Goal: Transaction & Acquisition: Purchase product/service

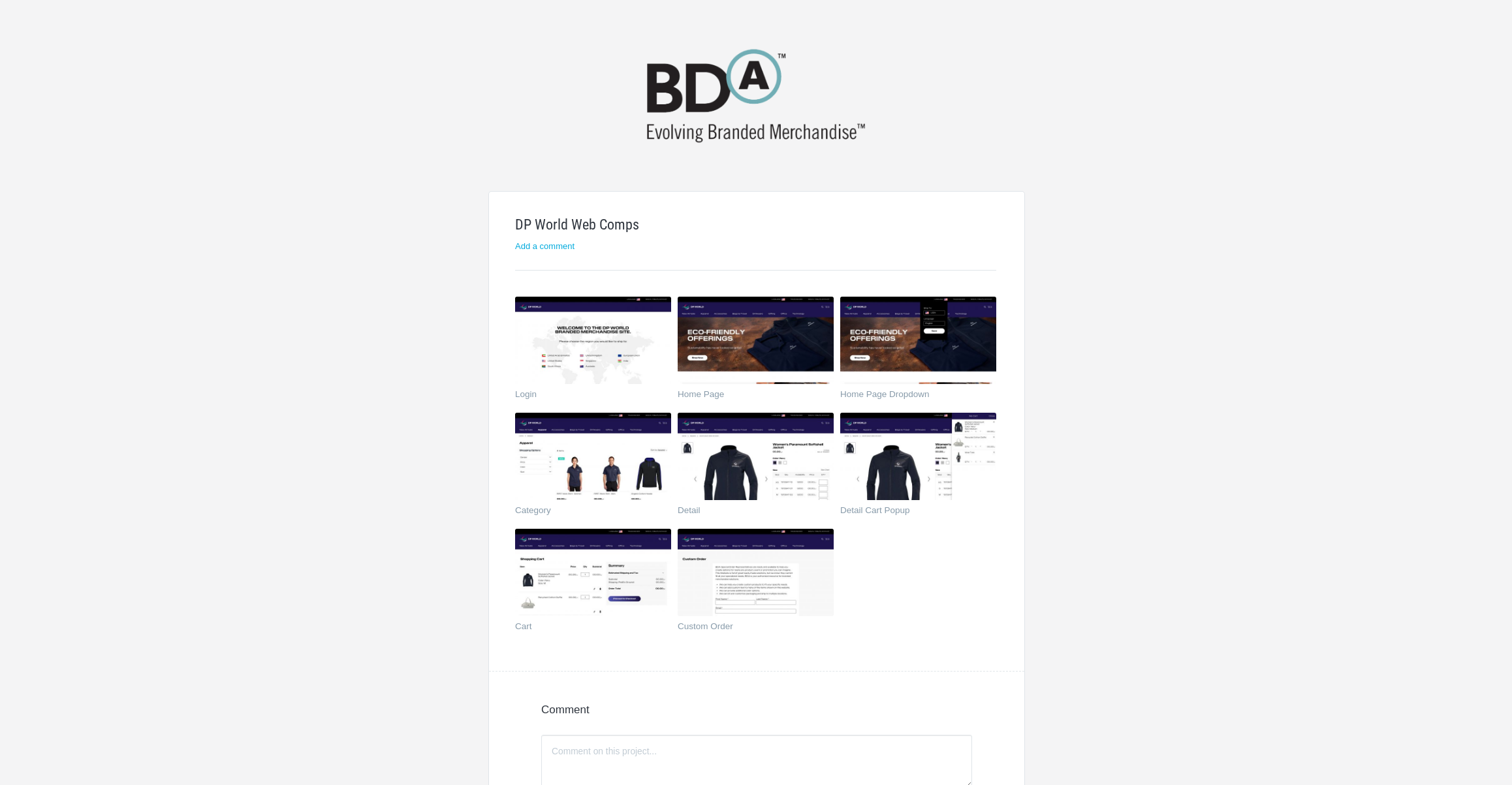
scroll to position [24, 0]
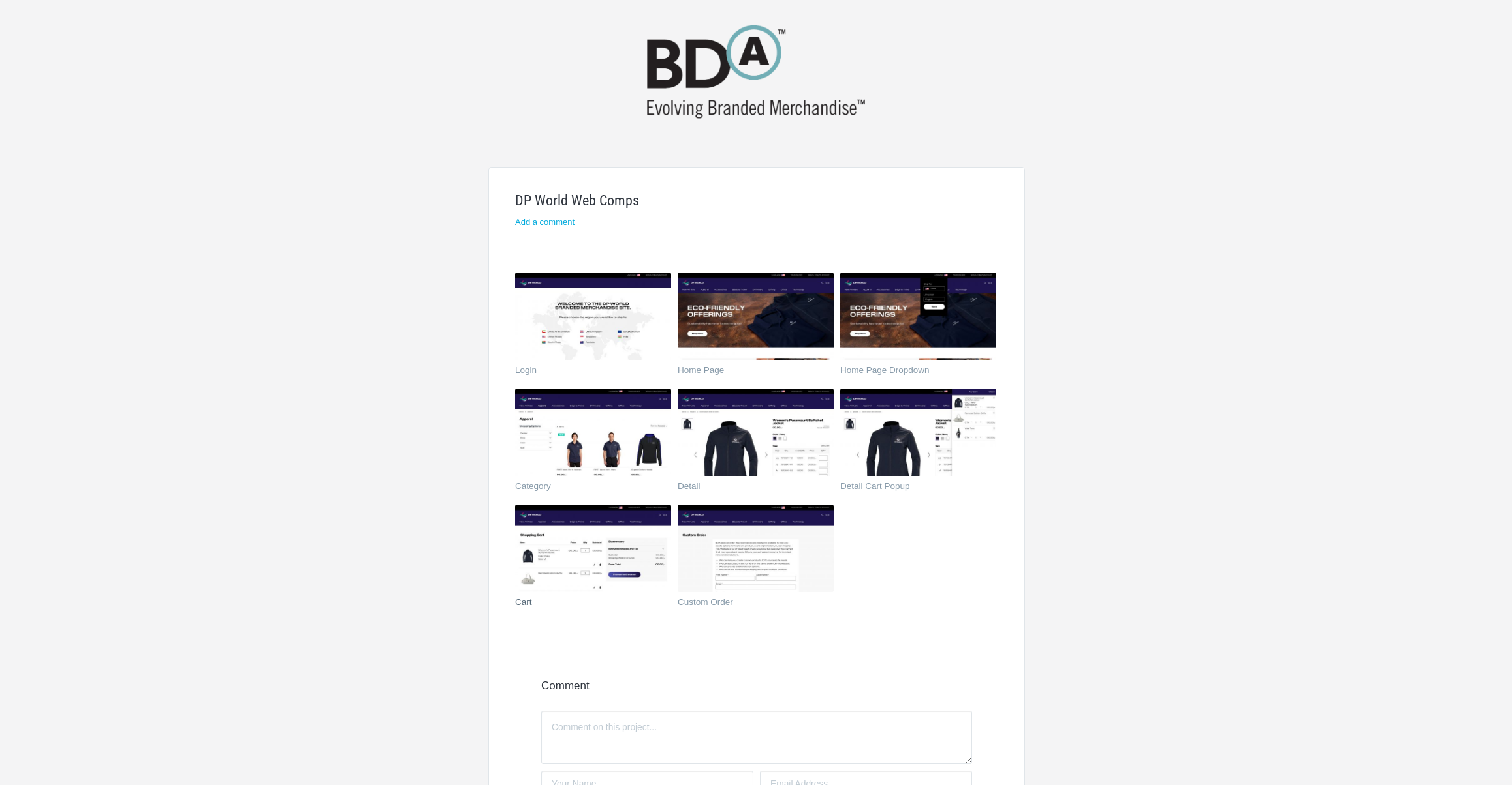
click at [636, 551] on img at bounding box center [592, 548] width 156 height 88
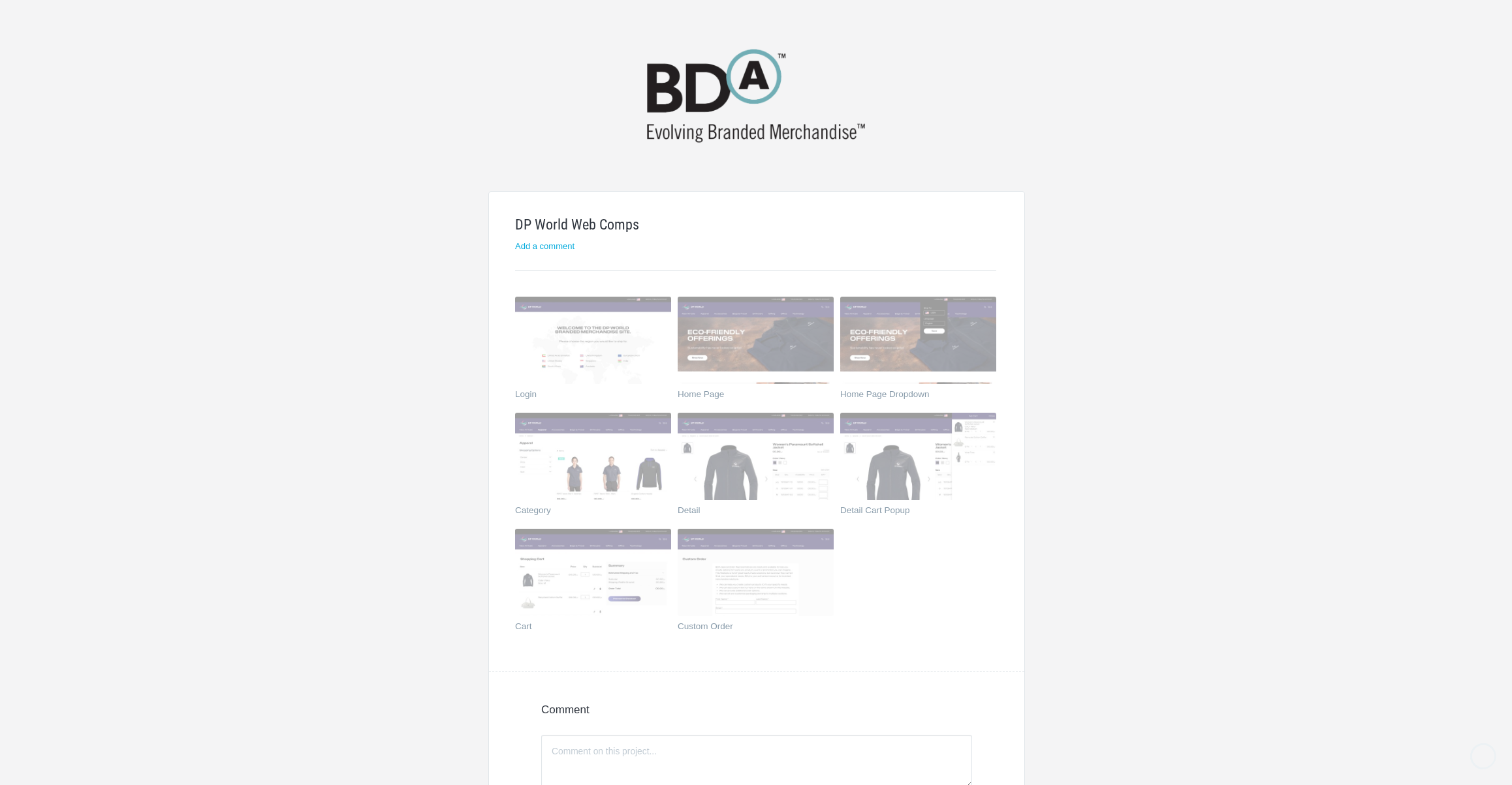
scroll to position [24, 0]
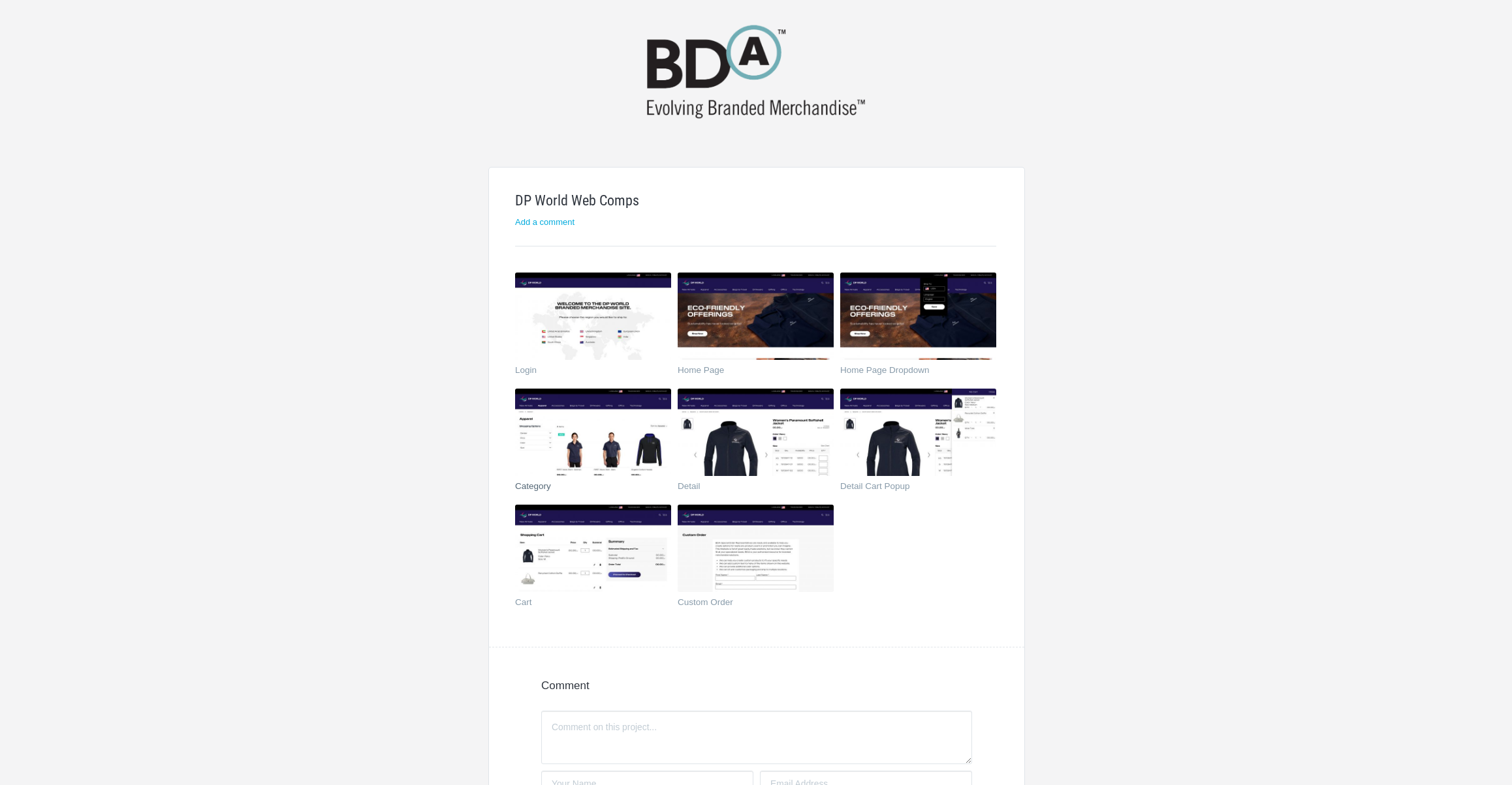
click at [586, 449] on img at bounding box center [592, 433] width 156 height 88
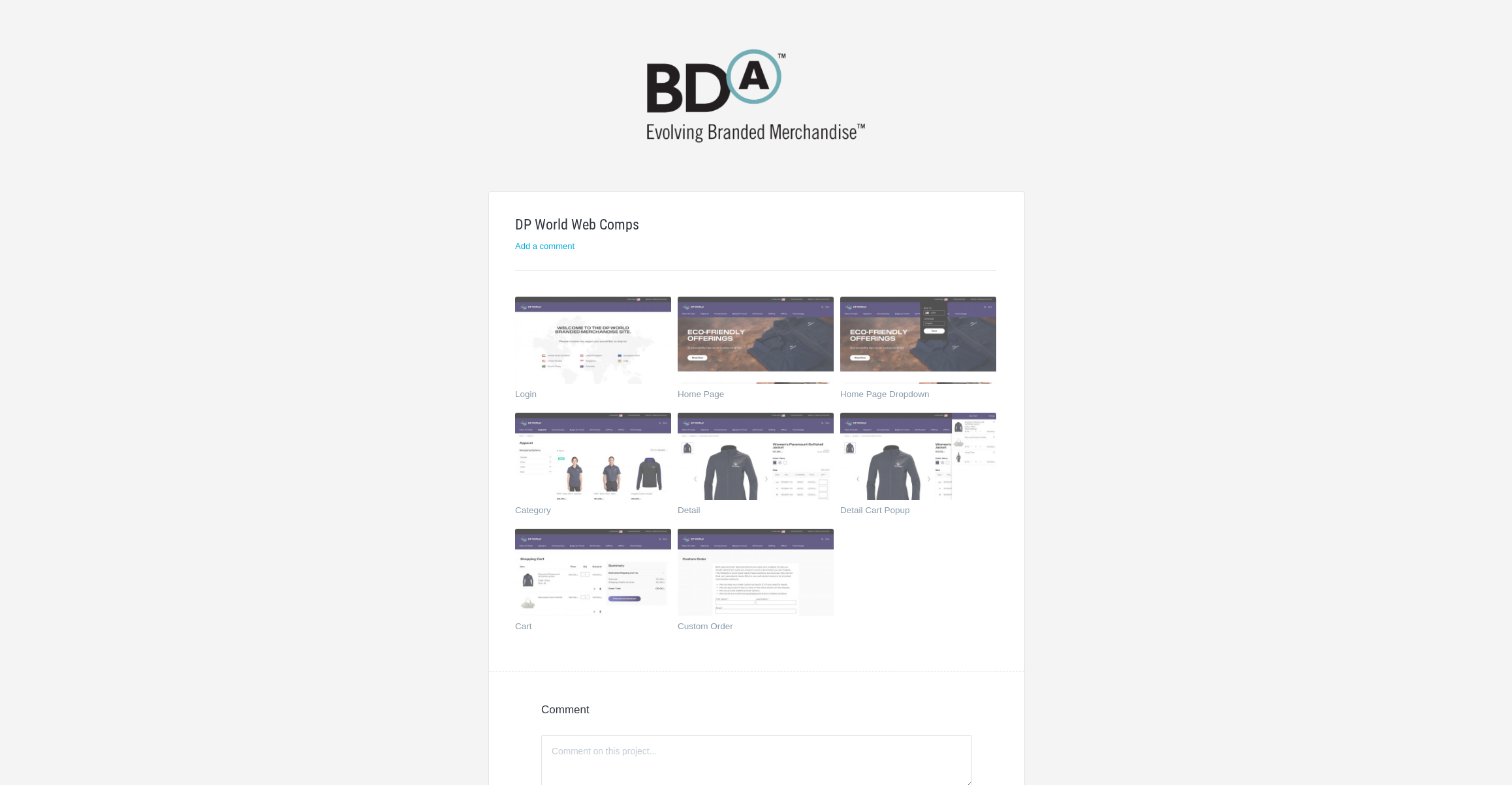
scroll to position [24, 0]
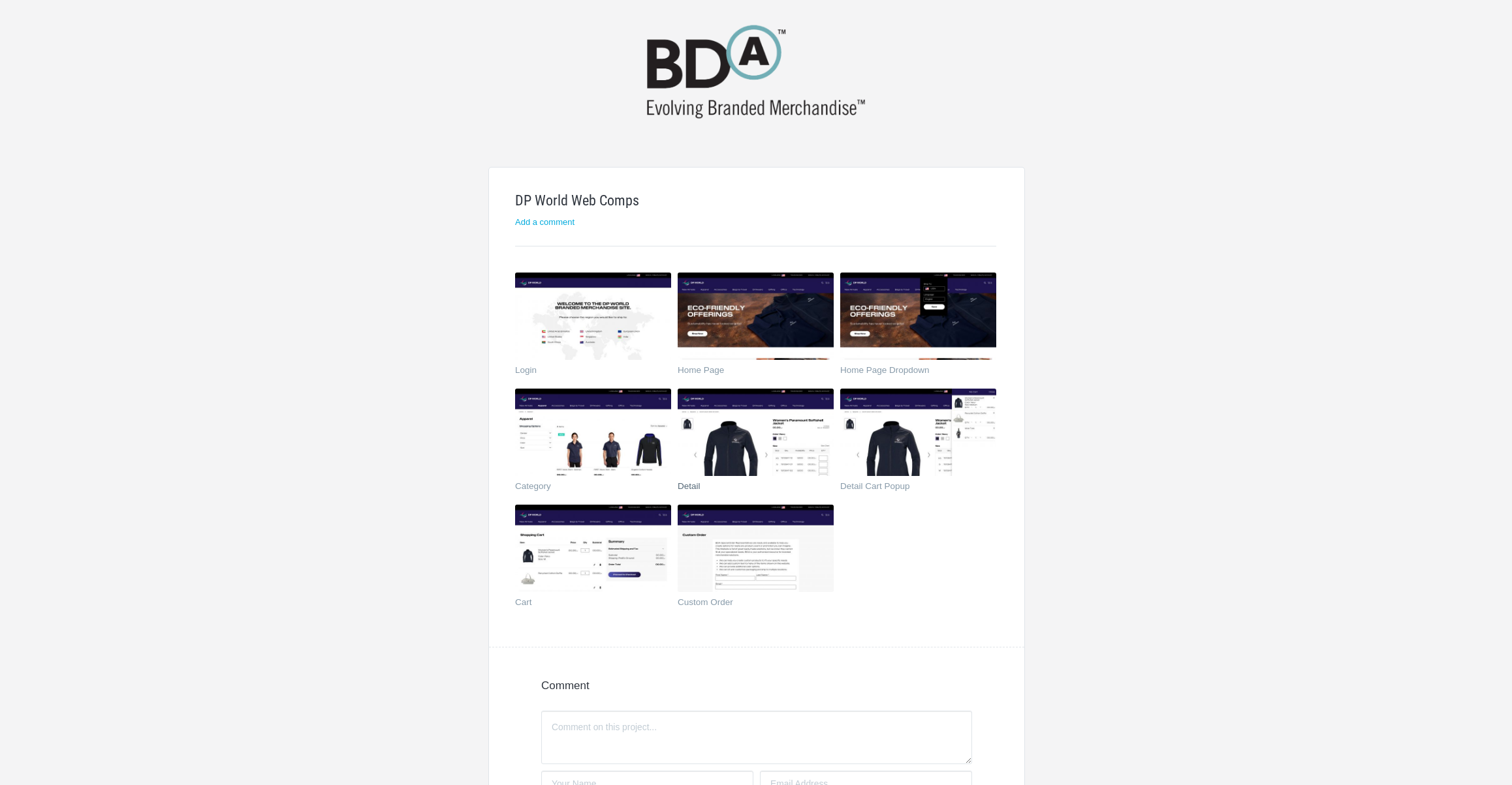
click at [776, 456] on img at bounding box center [755, 433] width 156 height 88
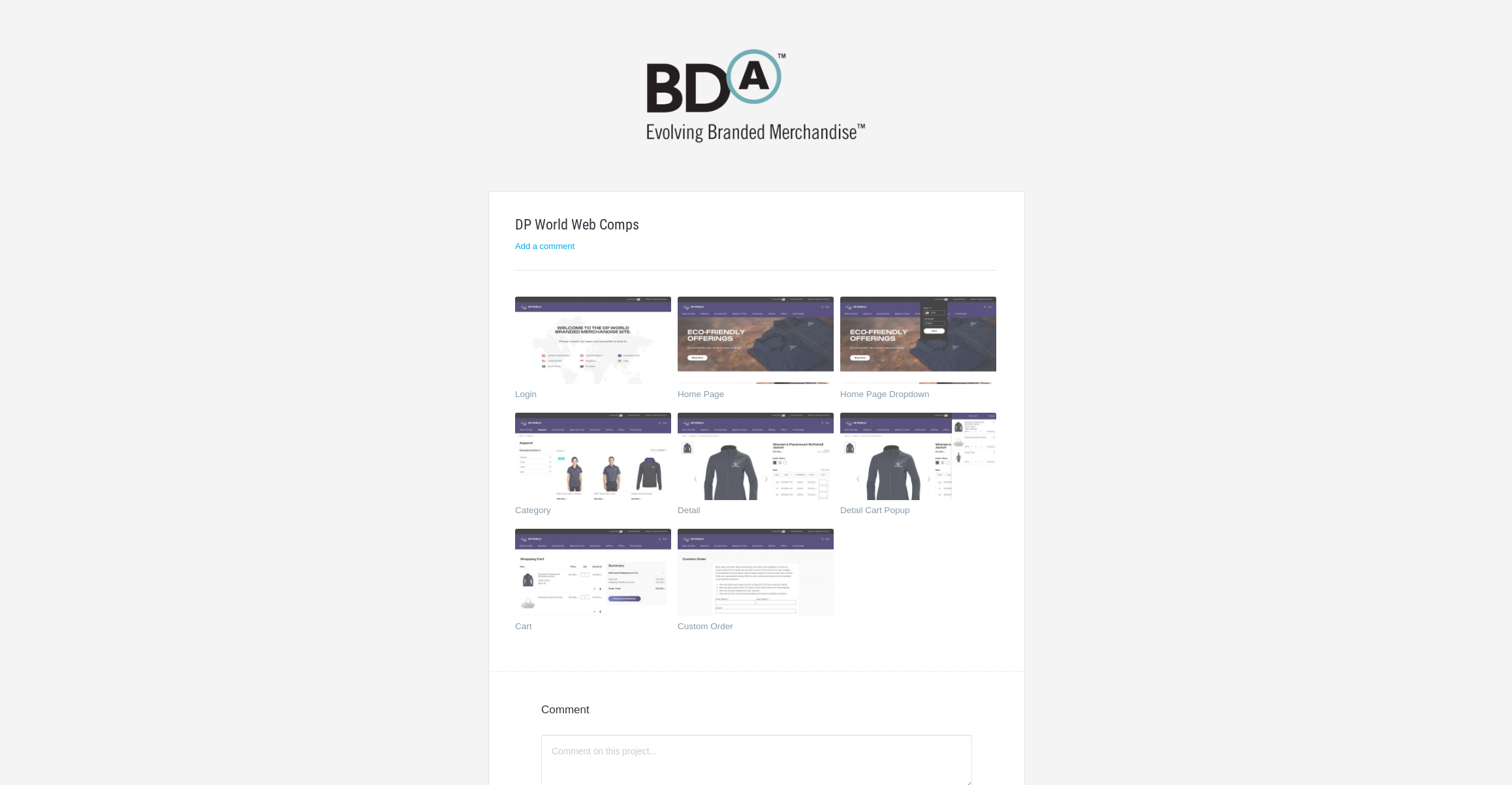
scroll to position [24, 0]
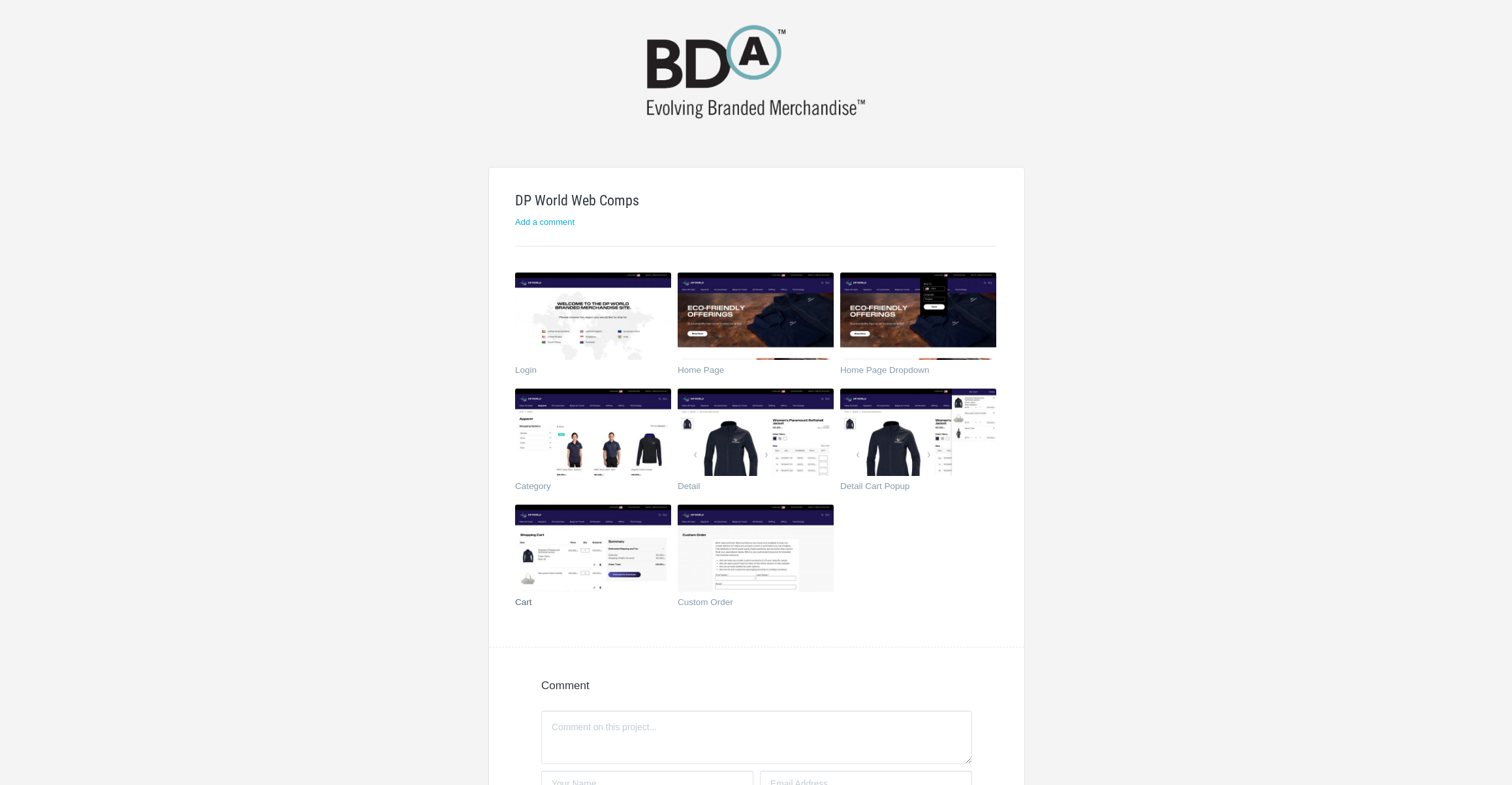
click at [614, 542] on img at bounding box center [592, 548] width 156 height 88
